Goal: Transaction & Acquisition: Obtain resource

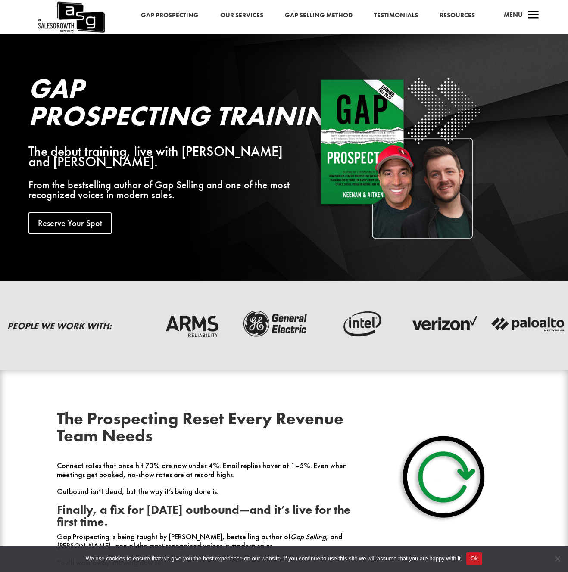
click at [169, 15] on link "Gap Prospecting" at bounding box center [170, 15] width 58 height 11
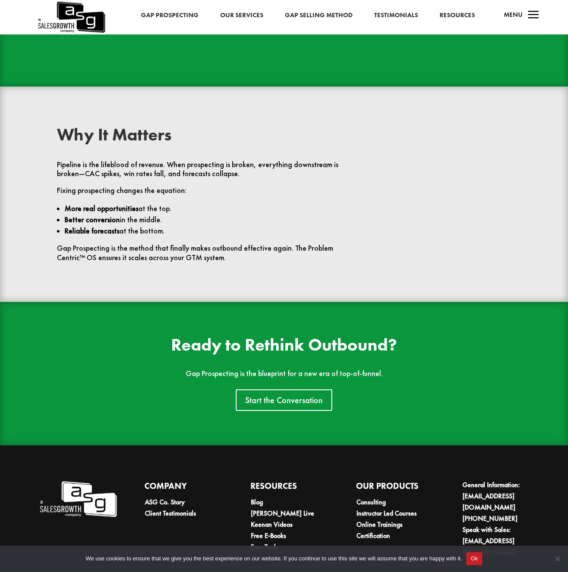
scroll to position [1903, 0]
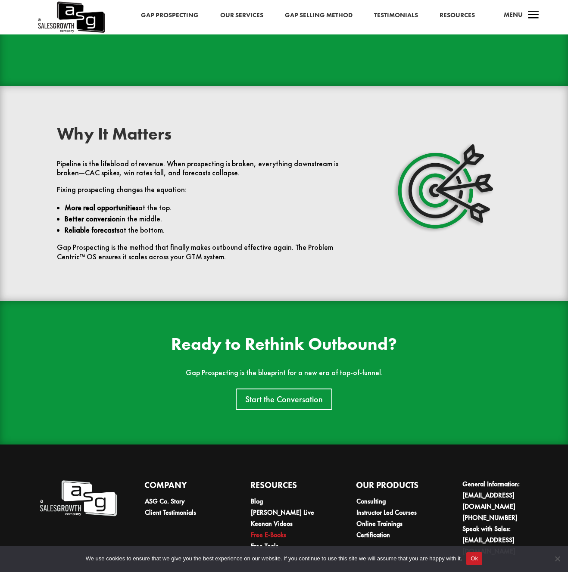
click at [267, 531] on link "Free E-Books" at bounding box center [268, 535] width 35 height 9
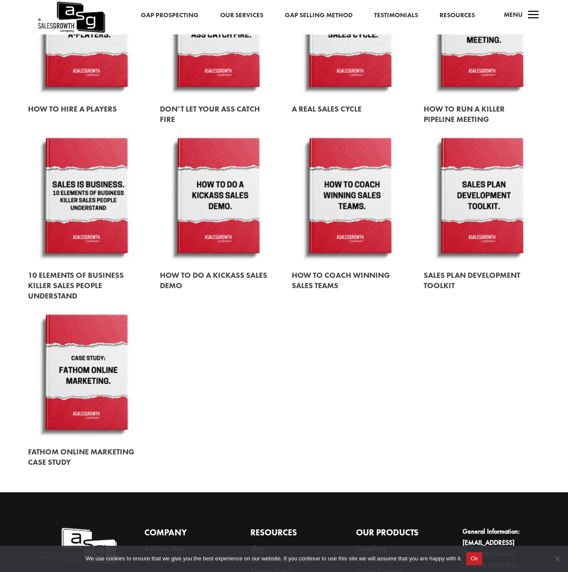
scroll to position [975, 0]
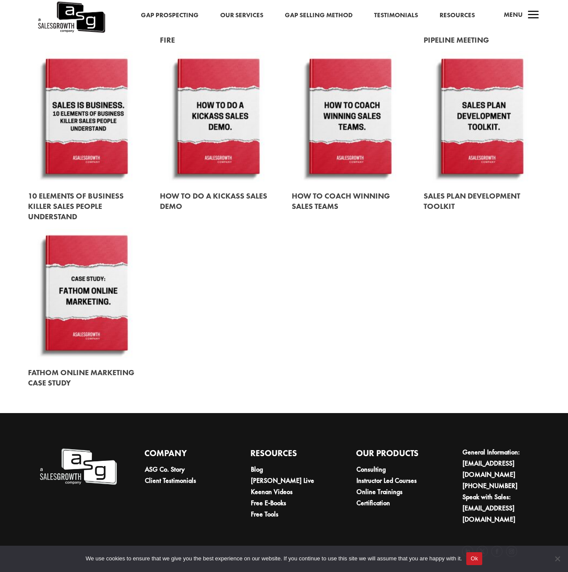
click at [234, 156] on link at bounding box center [218, 117] width 117 height 133
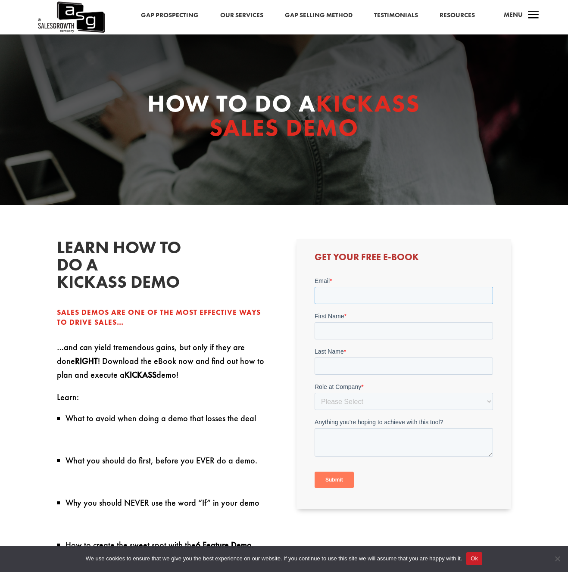
click at [329, 293] on input "Email *" at bounding box center [404, 295] width 178 height 17
type input "[EMAIL_ADDRESS][DOMAIN_NAME]"
click at [348, 335] on div "First Name *" at bounding box center [404, 326] width 178 height 28
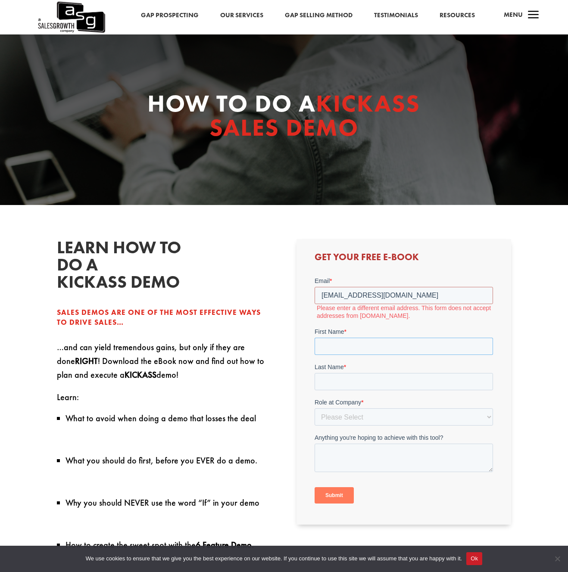
type input "[PERSON_NAME]"
click at [352, 381] on input "Last Name *" at bounding box center [404, 381] width 178 height 17
type input "[PERSON_NAME]"
click at [370, 414] on select "Please Select C-Level (CRO, CSO, etc) Senior Leadership (VP of Sales, VP of Ena…" at bounding box center [404, 417] width 178 height 17
select select "Individual Contributor (AE, SDR, CSM, etc)"
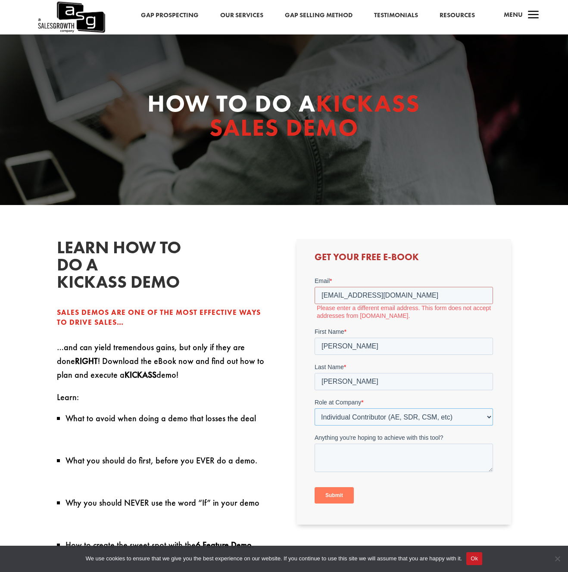
click at [315, 409] on select "Please Select C-Level (CRO, CSO, etc) Senior Leadership (VP of Sales, VP of Ena…" at bounding box center [404, 417] width 178 height 17
click at [333, 451] on textarea "Anything you're hoping to achieve with this tool?" at bounding box center [404, 458] width 178 height 28
click at [367, 299] on input "[EMAIL_ADDRESS][DOMAIN_NAME]" at bounding box center [404, 295] width 178 height 17
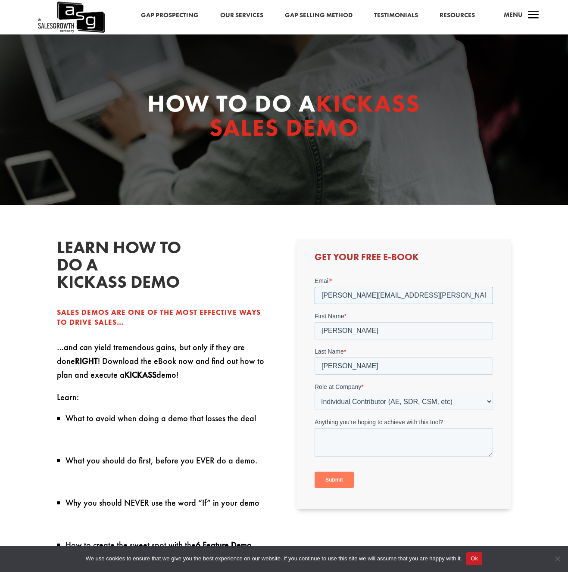
type input "[PERSON_NAME][EMAIL_ADDRESS][PERSON_NAME][DOMAIN_NAME]"
click at [326, 480] on input "Submit" at bounding box center [334, 480] width 39 height 16
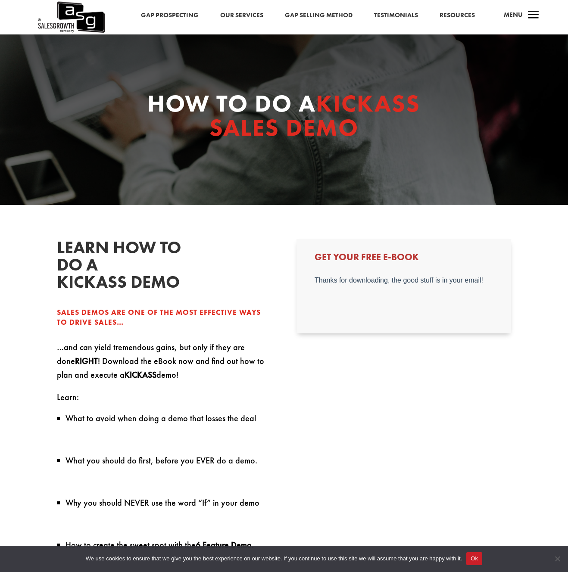
click at [482, 563] on button "Ok" at bounding box center [474, 559] width 16 height 13
